Goal: Task Accomplishment & Management: Manage account settings

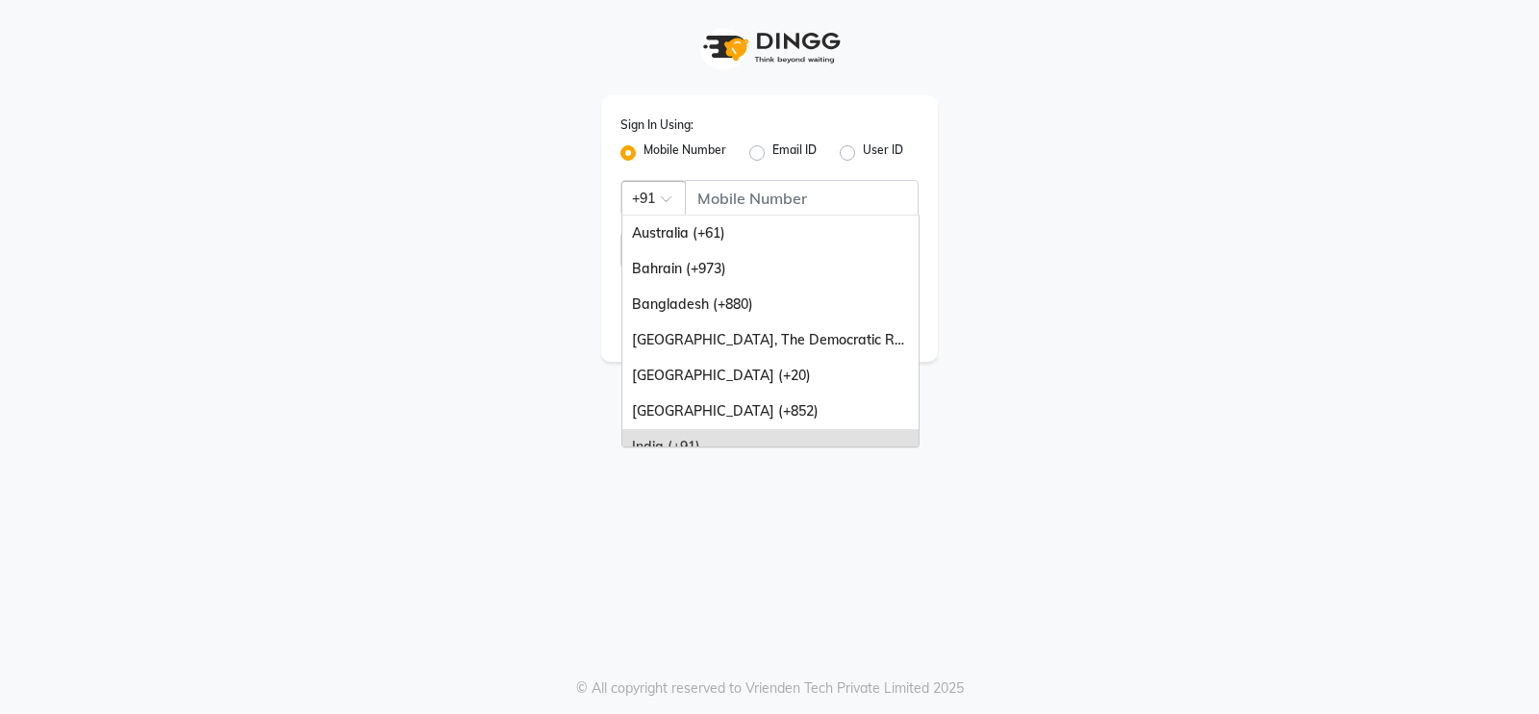
click at [671, 198] on span at bounding box center [673, 204] width 24 height 20
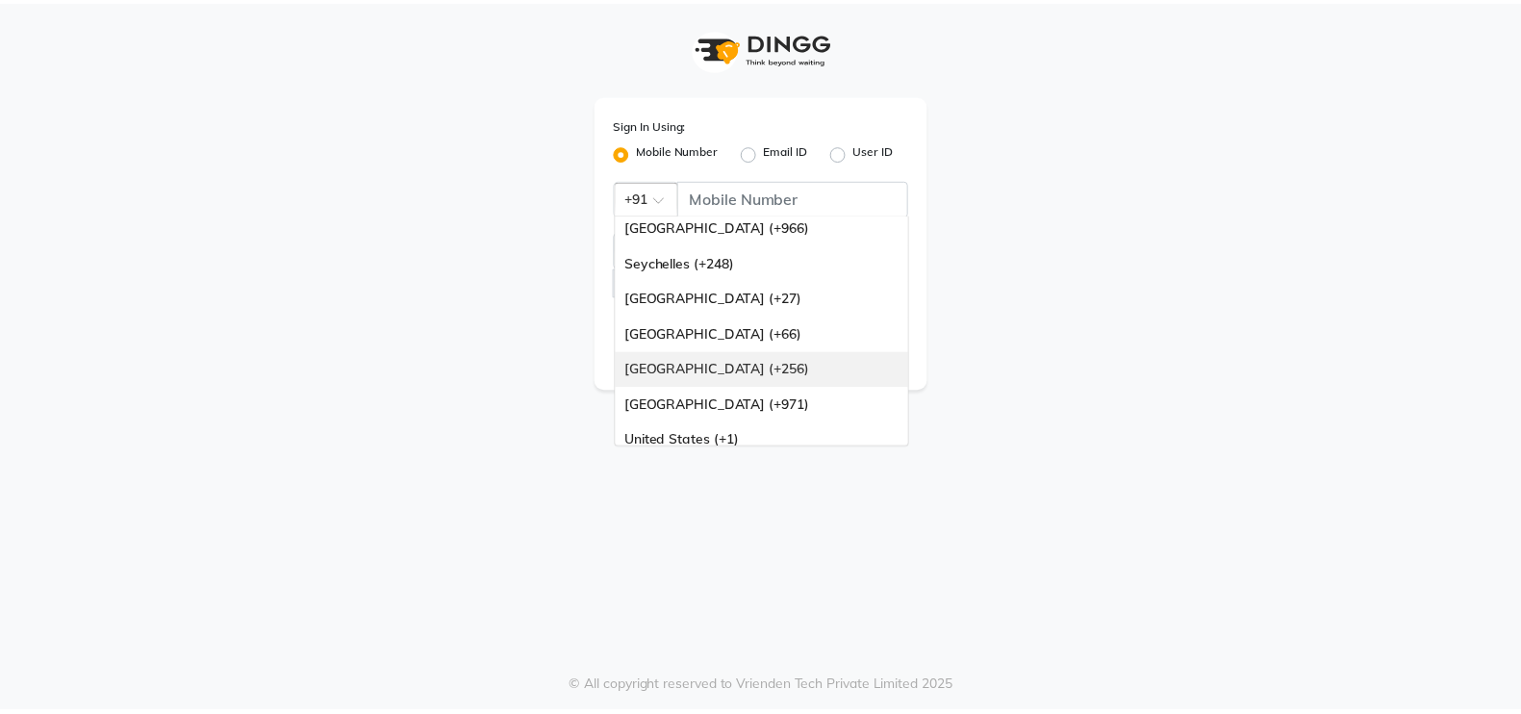
scroll to position [480, 0]
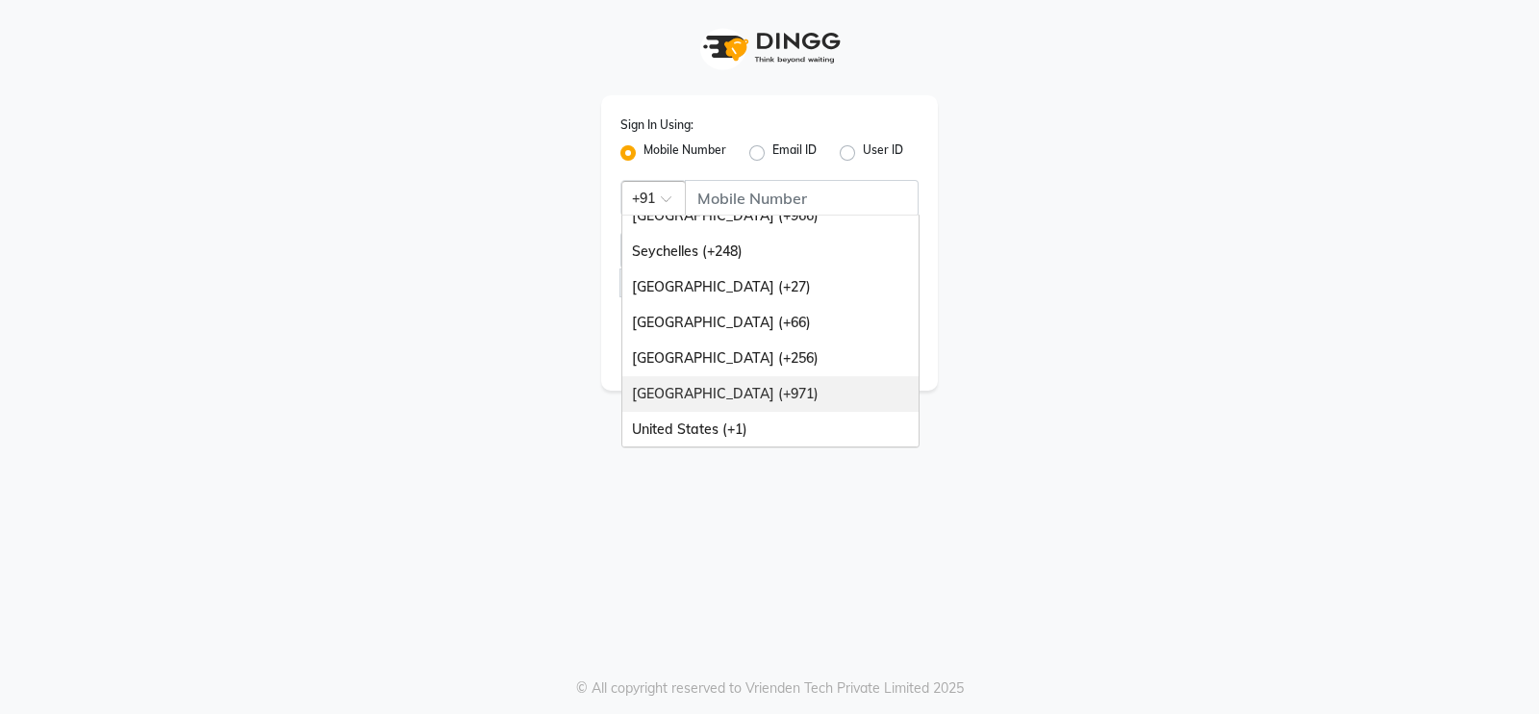
click at [766, 384] on div "[GEOGRAPHIC_DATA] (+971)" at bounding box center [770, 394] width 296 height 36
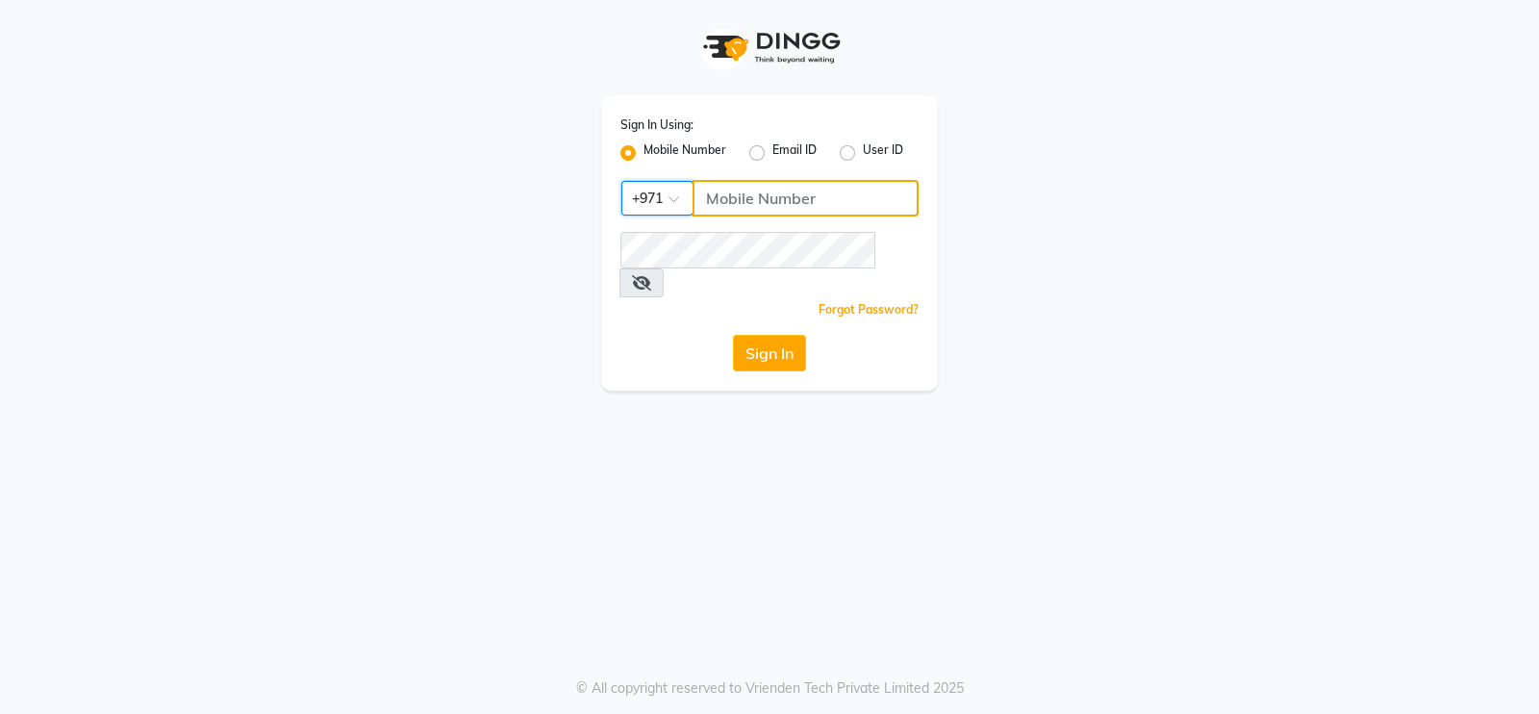
click at [779, 201] on input "Username" at bounding box center [806, 198] width 226 height 37
type input "581938073"
click at [769, 335] on button "Sign In" at bounding box center [769, 353] width 73 height 37
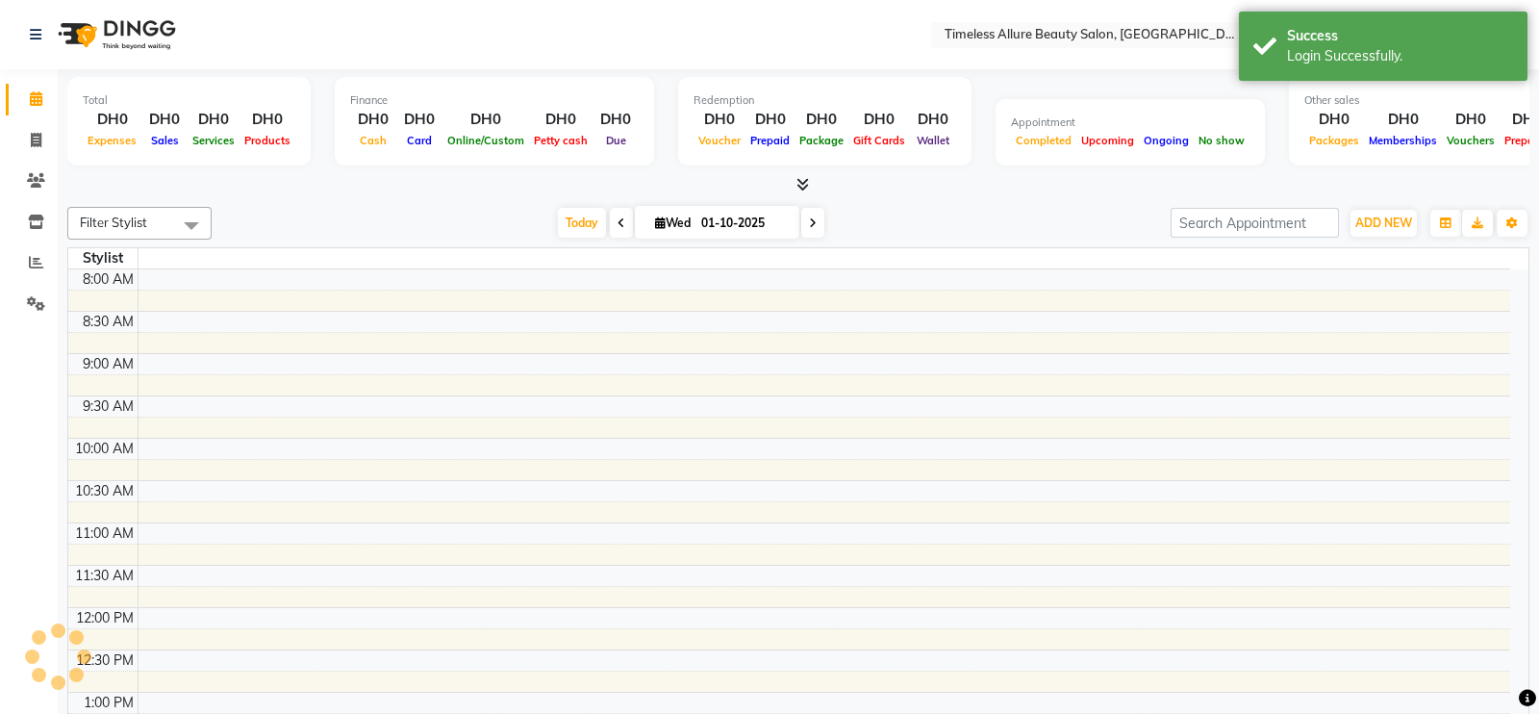
select select "en"
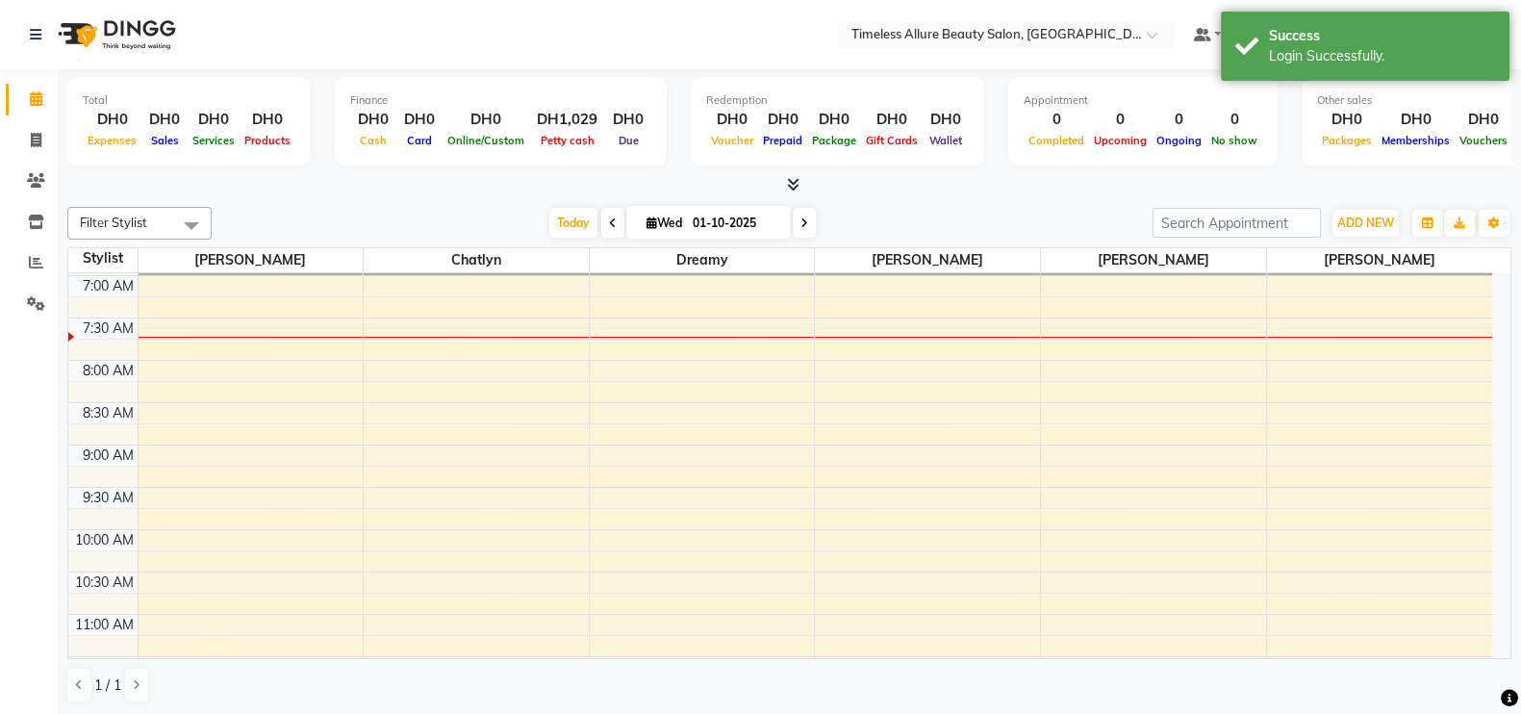
scroll to position [119, 0]
